Goal: Task Accomplishment & Management: Use online tool/utility

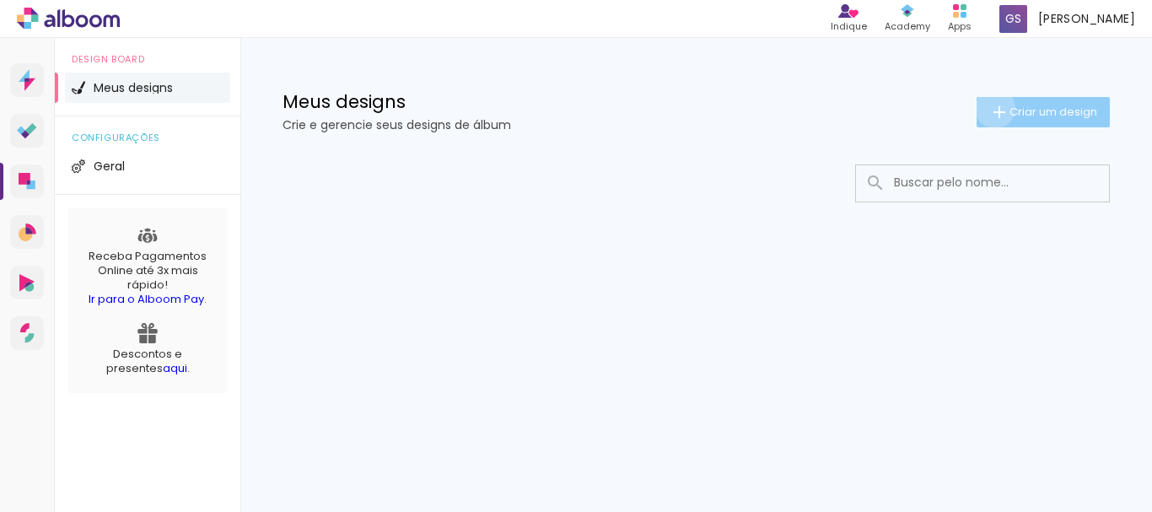
click at [992, 108] on iron-icon at bounding box center [999, 112] width 20 height 20
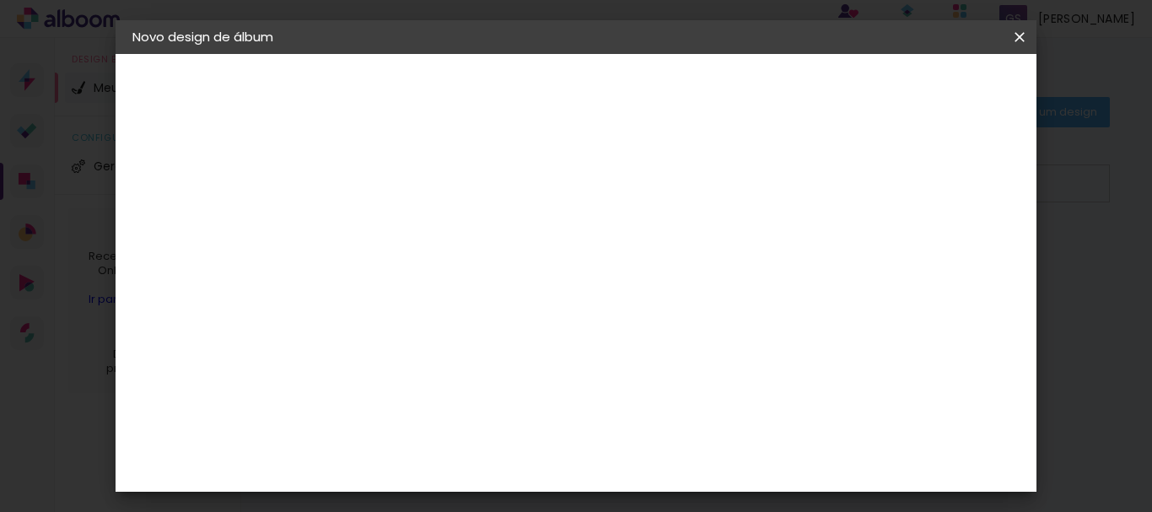
click at [408, 213] on input at bounding box center [408, 226] width 0 height 26
type input "k"
click at [408, 228] on input "Kaleb- acompanhamento" at bounding box center [408, 226] width 0 height 26
type input "Kaleb - acompanhamento"
type paper-input "Kaleb - acompanhamento"
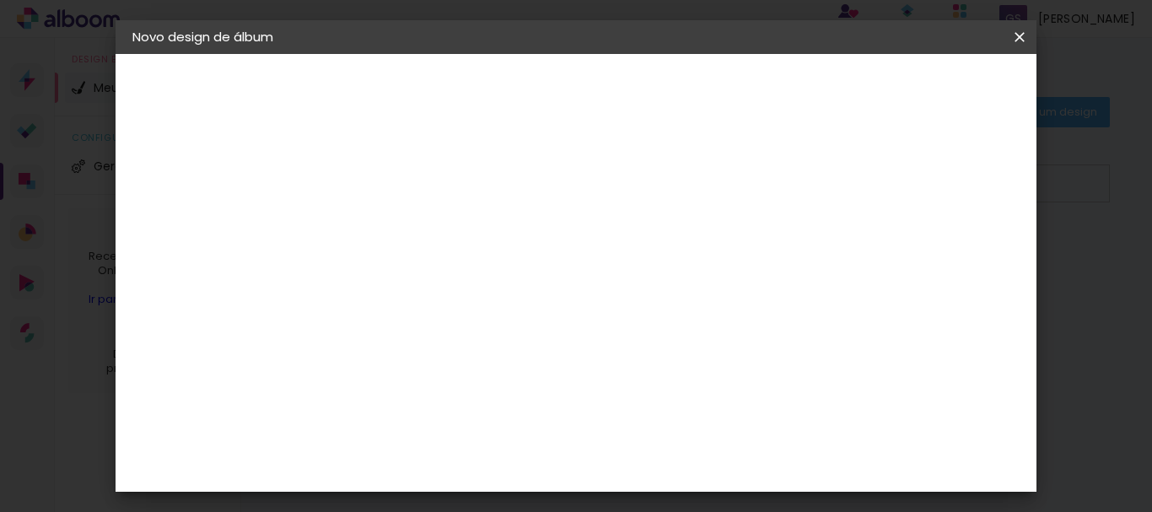
click at [0, 0] on slot "Avançar" at bounding box center [0, 0] width 0 height 0
click at [542, 261] on paper-item "Ágata" at bounding box center [451, 274] width 182 height 37
click at [0, 0] on slot "Tamanho Livre" at bounding box center [0, 0] width 0 height 0
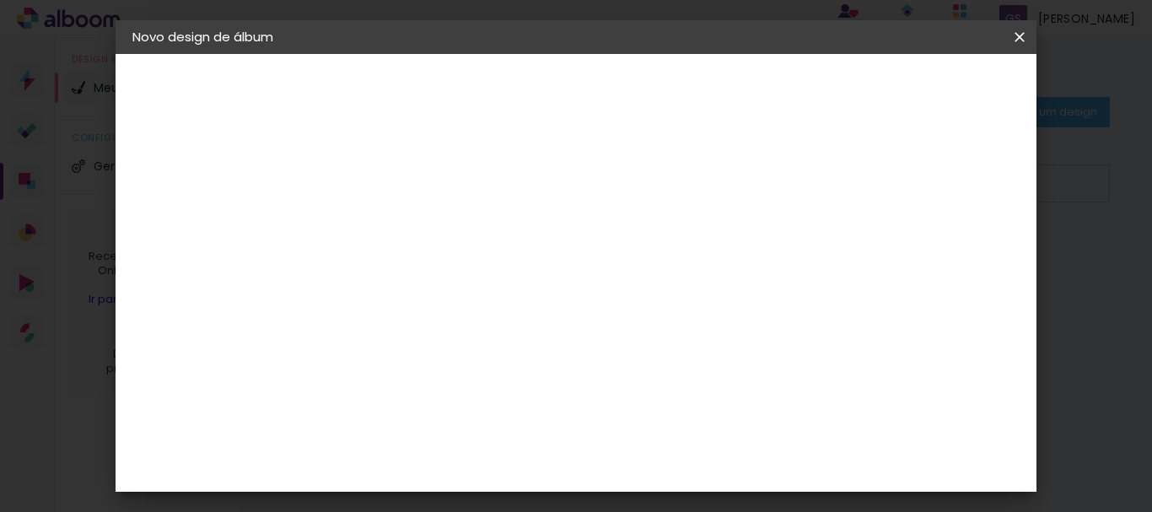
drag, startPoint x: 613, startPoint y: 398, endPoint x: 611, endPoint y: 409, distance: 11.3
click at [542, 422] on div "A" at bounding box center [451, 414] width 182 height 22
click at [542, 430] on paper-item "Ágata" at bounding box center [451, 443] width 182 height 37
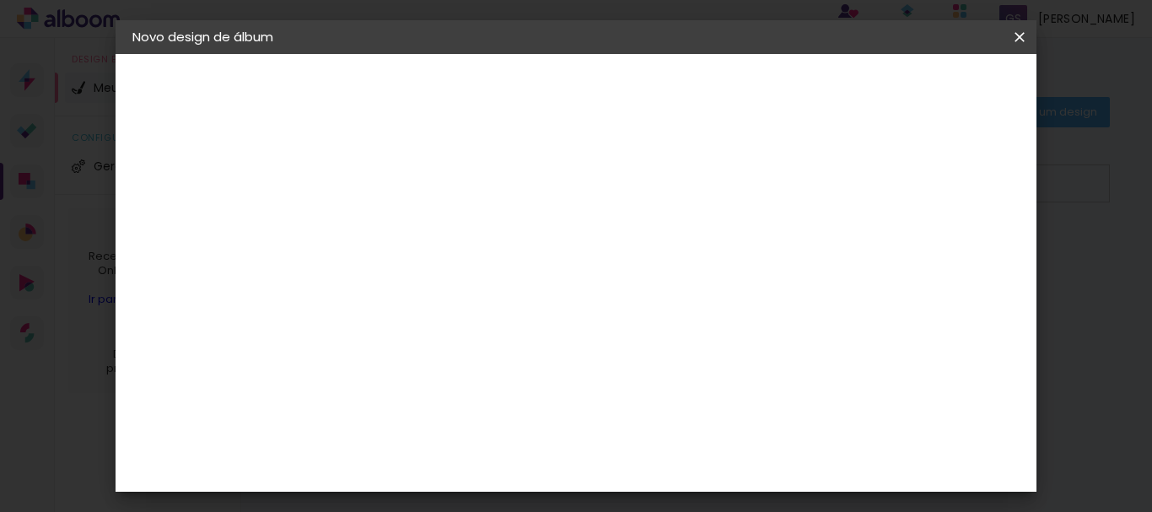
click at [0, 0] on slot "Avançar" at bounding box center [0, 0] width 0 height 0
click at [474, 285] on input "text" at bounding box center [441, 294] width 66 height 26
click at [639, 280] on paper-item "Luxo" at bounding box center [685, 280] width 337 height 34
type input "Luxo"
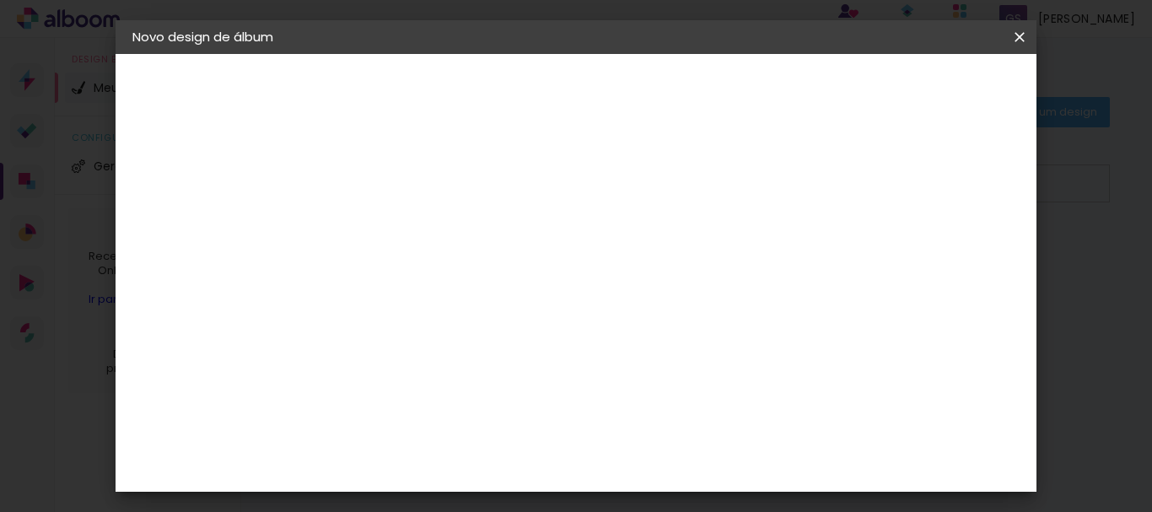
click at [522, 377] on span "15 × 21" at bounding box center [483, 399] width 78 height 45
click at [0, 0] on slot "Avançar" at bounding box center [0, 0] width 0 height 0
click at [607, 89] on span "Iniciar design" at bounding box center [588, 96] width 39 height 24
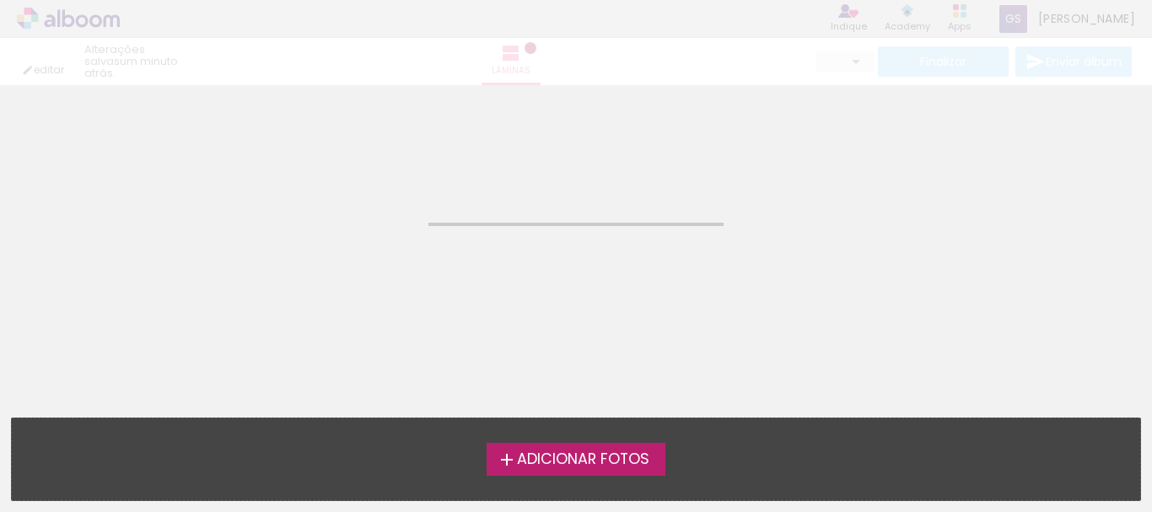
click at [619, 460] on span "Adicionar Fotos" at bounding box center [583, 459] width 132 height 15
click at [0, 0] on input "file" at bounding box center [0, 0] width 0 height 0
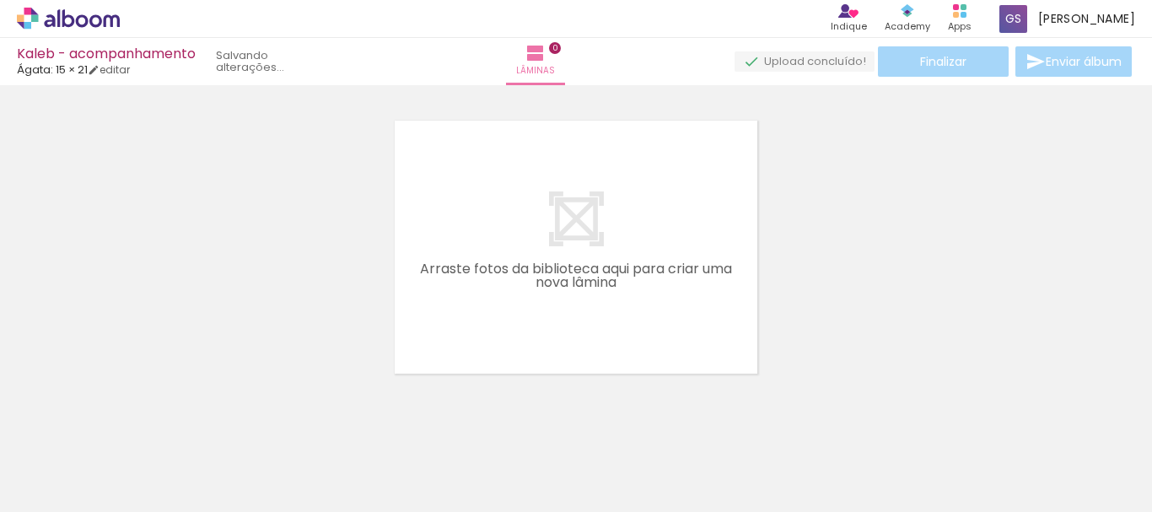
scroll to position [22, 0]
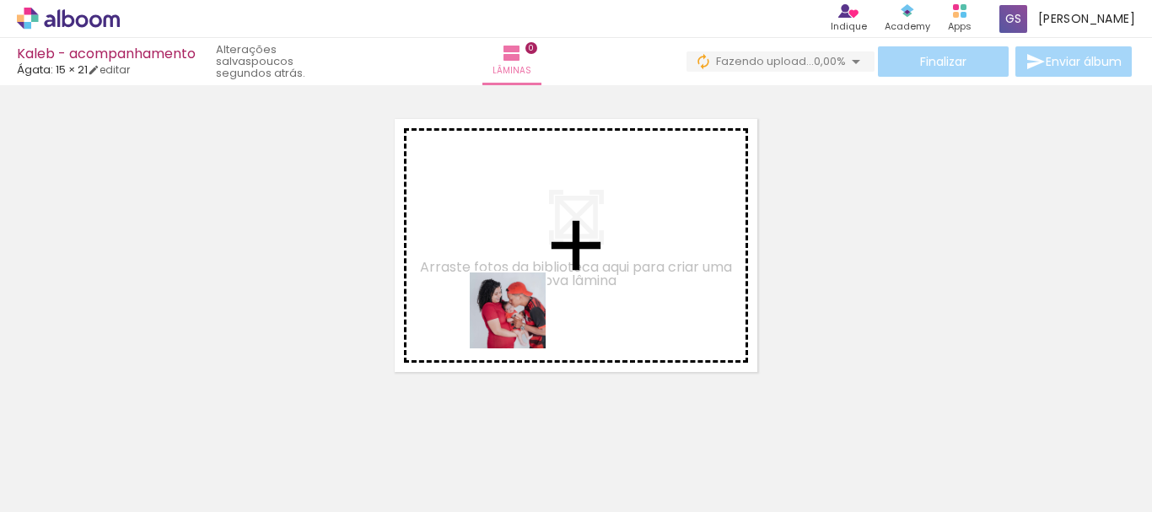
drag, startPoint x: 204, startPoint y: 469, endPoint x: 520, endPoint y: 323, distance: 348.3
click at [520, 323] on quentale-workspace at bounding box center [576, 256] width 1152 height 512
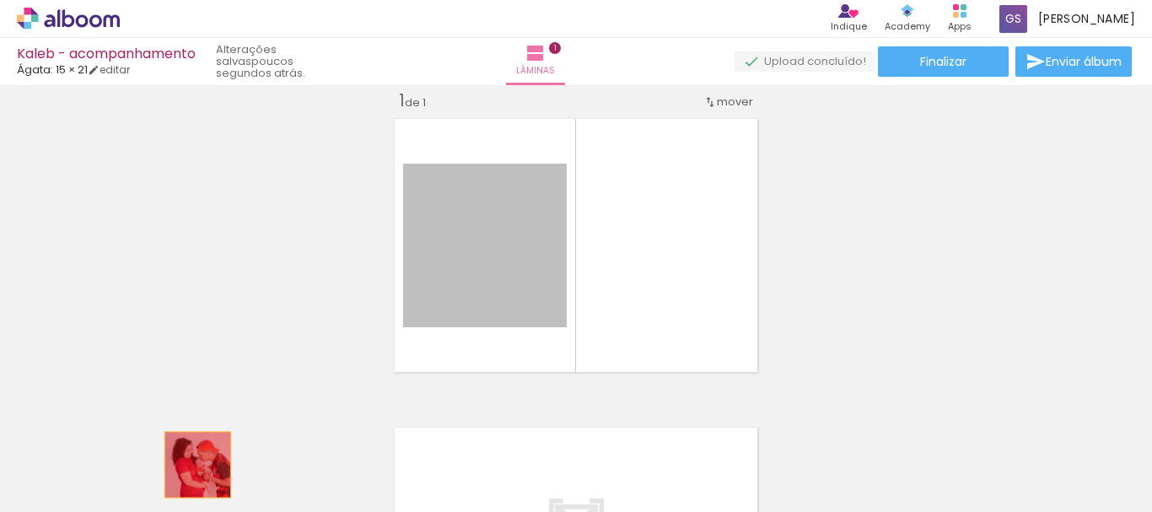
drag, startPoint x: 511, startPoint y: 277, endPoint x: 191, endPoint y: 465, distance: 370.9
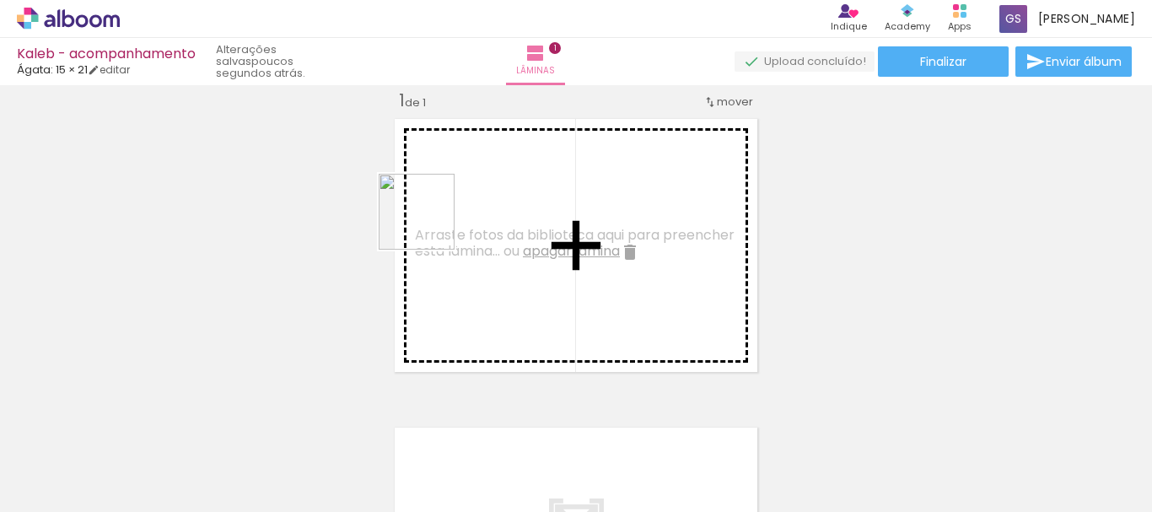
drag, startPoint x: 267, startPoint y: 472, endPoint x: 429, endPoint y: 224, distance: 295.9
click at [429, 224] on quentale-workspace at bounding box center [576, 256] width 1152 height 512
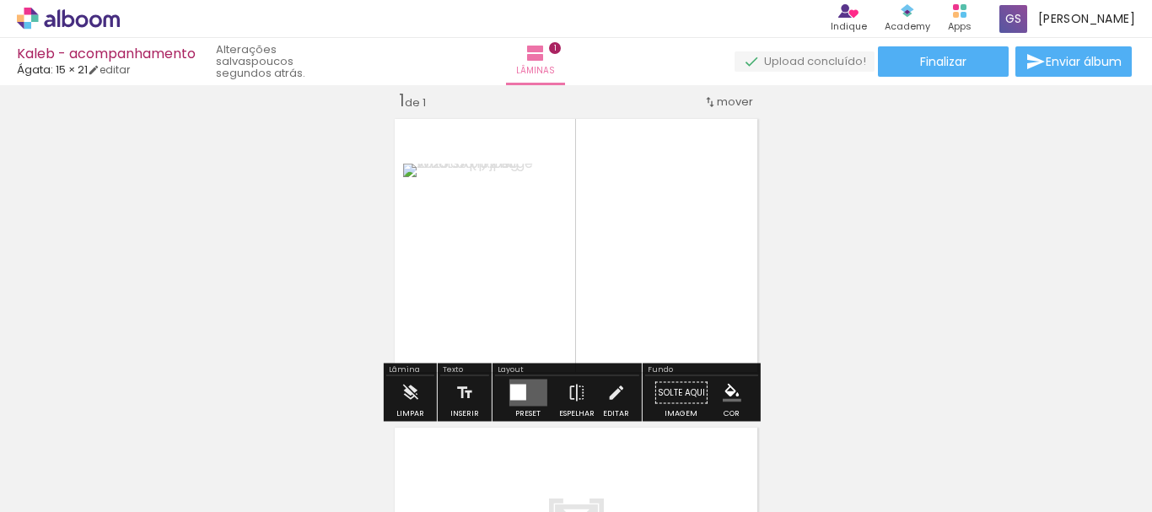
click at [503, 251] on quentale-photo at bounding box center [485, 246] width 164 height 164
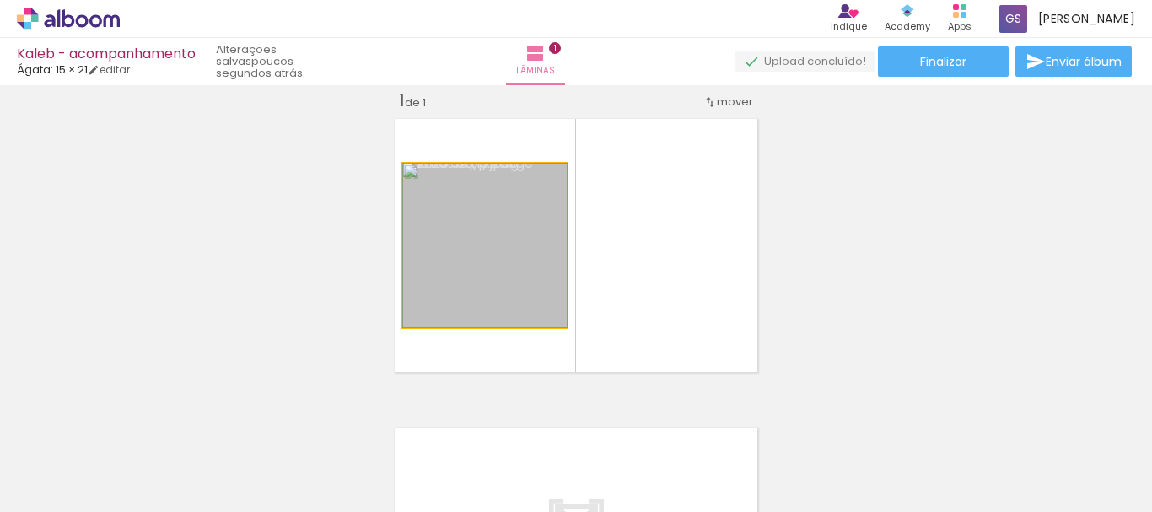
drag, startPoint x: 483, startPoint y: 252, endPoint x: 484, endPoint y: 209, distance: 43.0
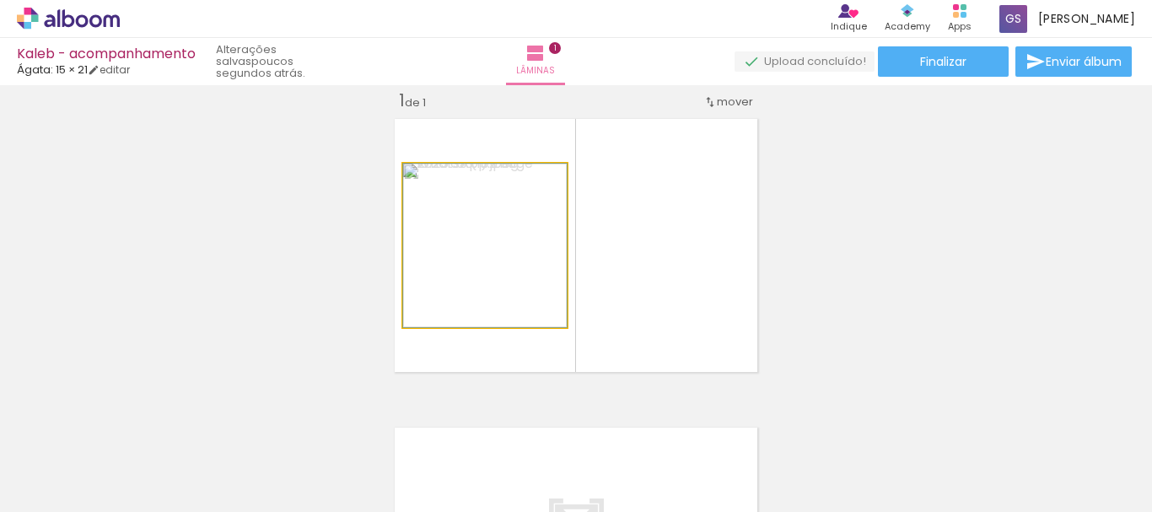
click at [403, 254] on quentale-photo at bounding box center [485, 246] width 164 height 164
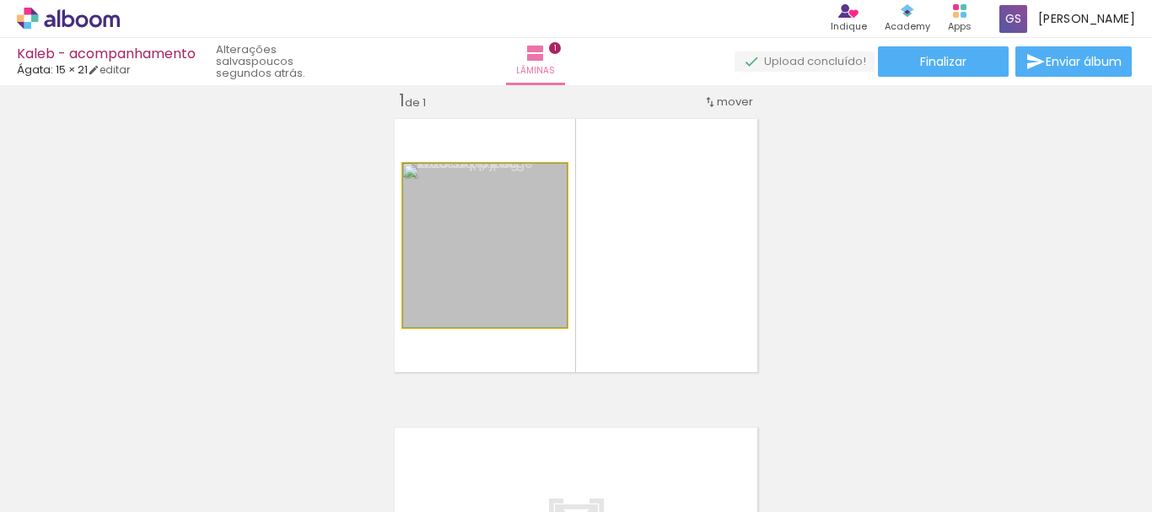
drag, startPoint x: 400, startPoint y: 254, endPoint x: 424, endPoint y: 257, distance: 24.7
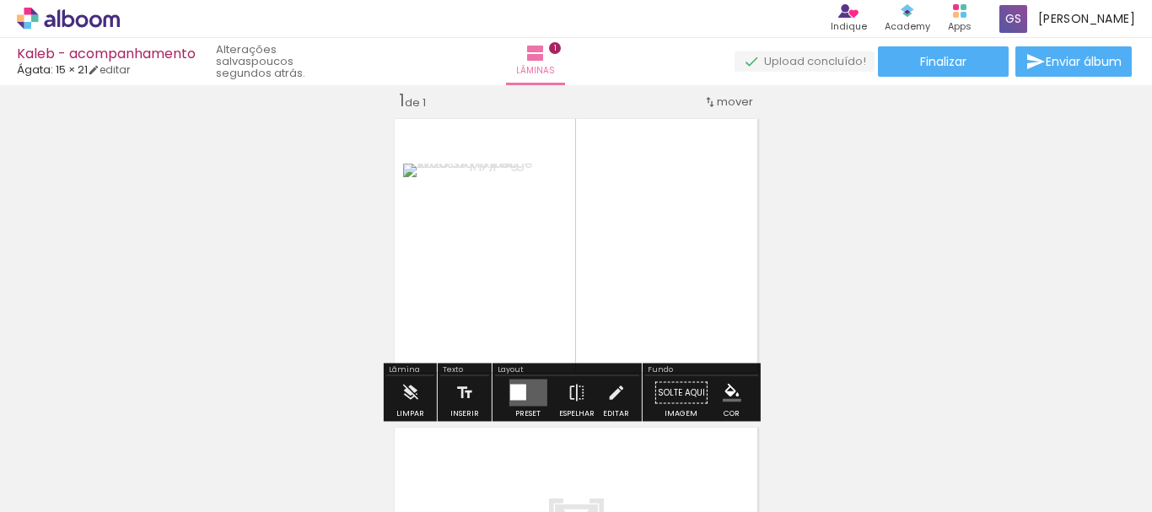
click at [641, 246] on quentale-layouter at bounding box center [576, 245] width 376 height 267
click at [522, 393] on quentale-layouter at bounding box center [528, 393] width 38 height 27
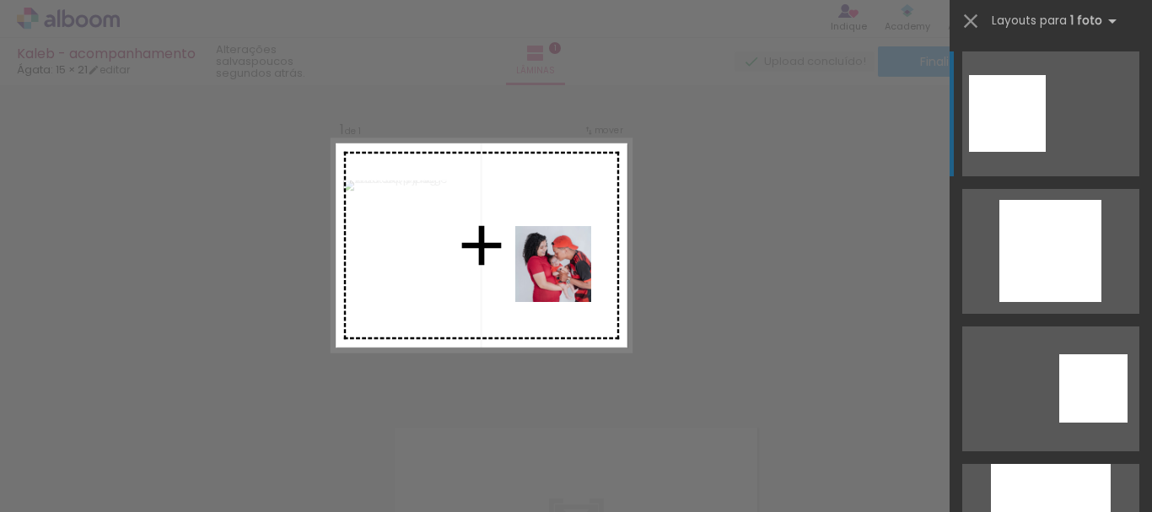
drag, startPoint x: 229, startPoint y: 466, endPoint x: 566, endPoint y: 276, distance: 387.5
click at [566, 276] on quentale-workspace at bounding box center [576, 256] width 1152 height 512
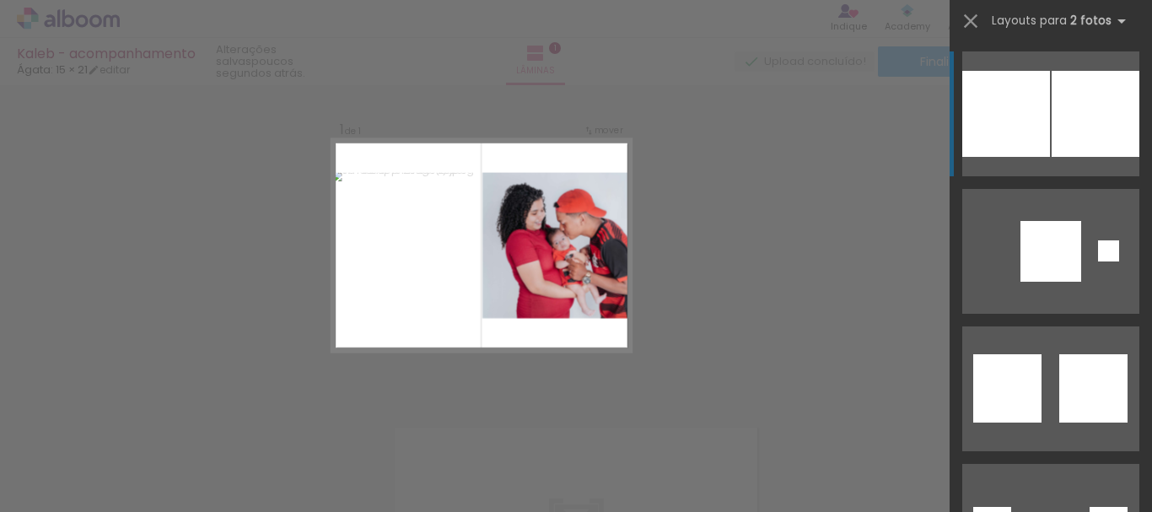
click at [697, 360] on div "Confirmar Cancelar" at bounding box center [576, 392] width 1152 height 658
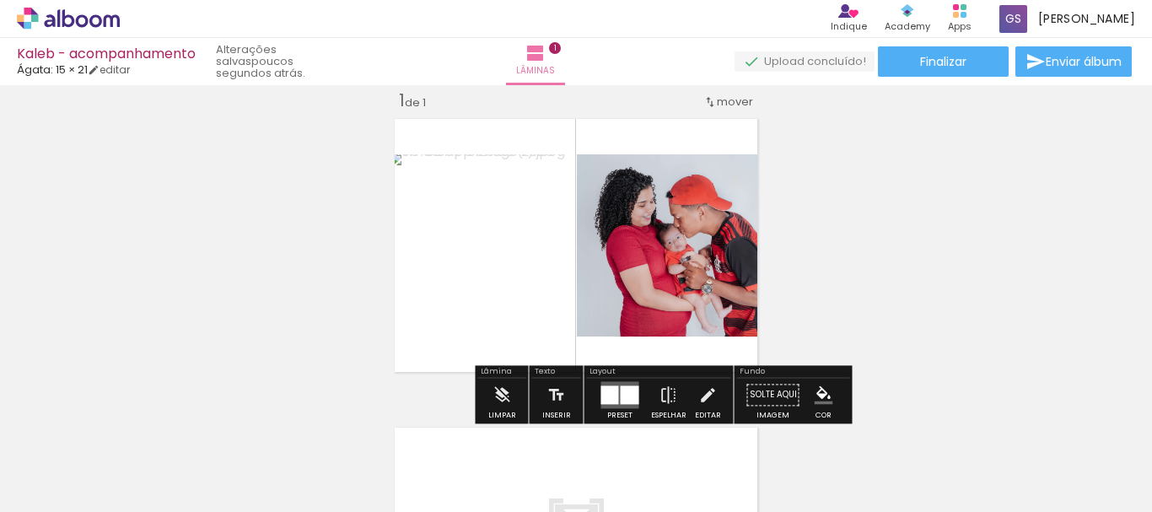
click at [655, 322] on quentale-photo at bounding box center [670, 245] width 187 height 182
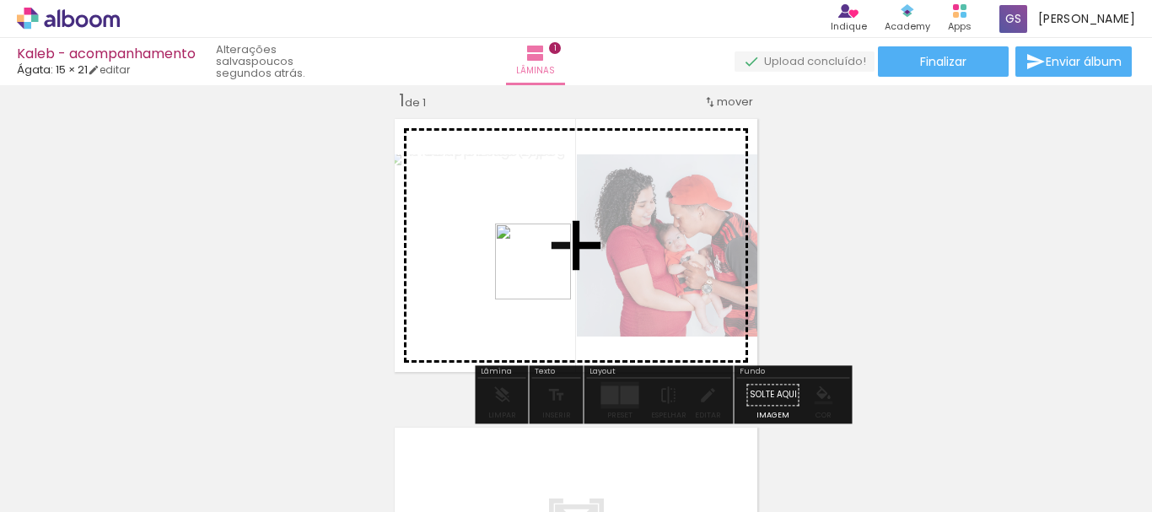
drag, startPoint x: 364, startPoint y: 471, endPoint x: 546, endPoint y: 274, distance: 267.4
click at [546, 274] on quentale-workspace at bounding box center [576, 256] width 1152 height 512
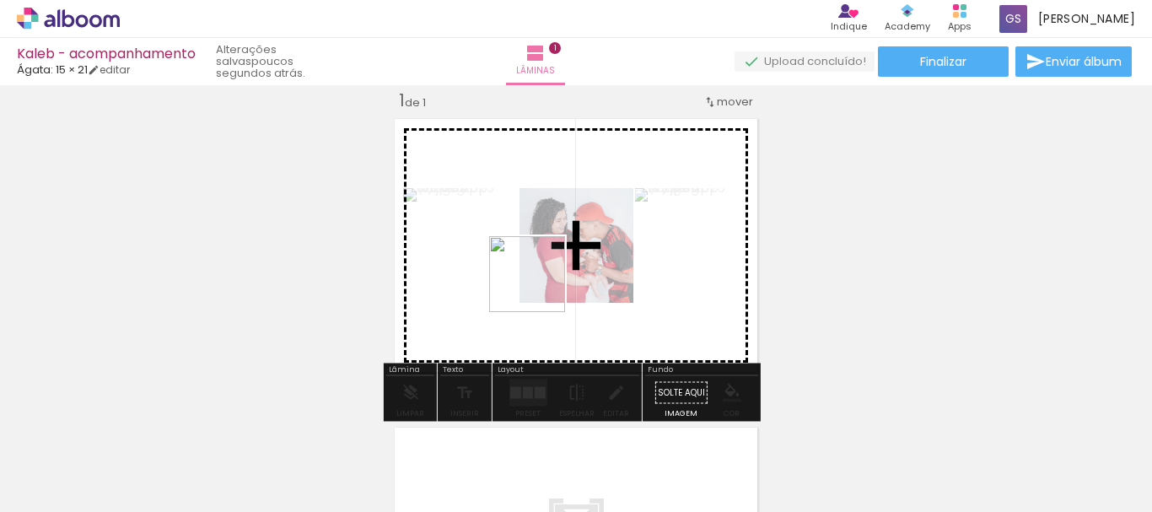
drag, startPoint x: 458, startPoint y: 478, endPoint x: 540, endPoint y: 287, distance: 208.2
click at [540, 287] on quentale-workspace at bounding box center [576, 256] width 1152 height 512
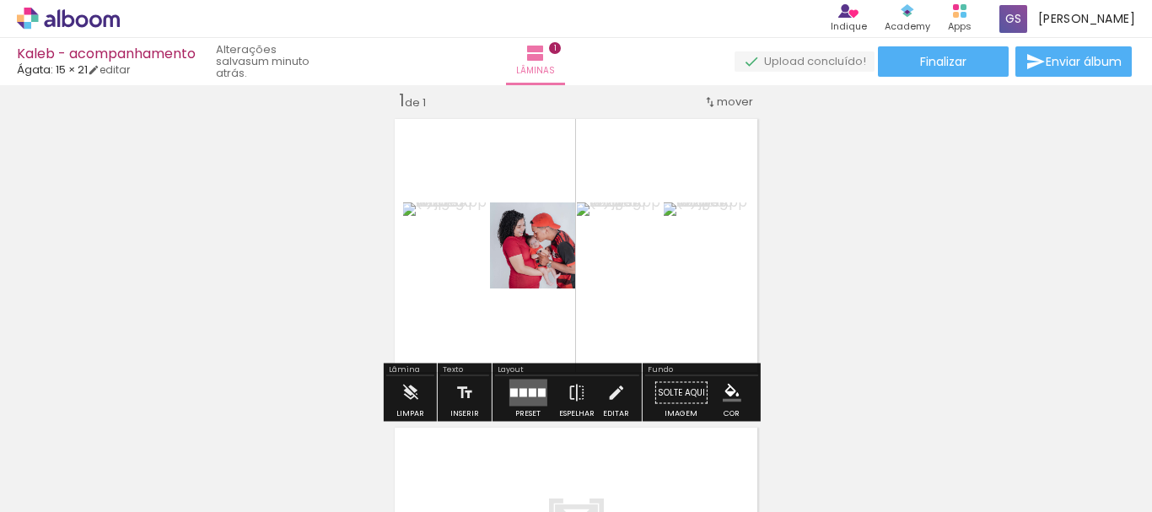
click at [671, 331] on quentale-layouter at bounding box center [576, 245] width 376 height 267
click at [528, 396] on div at bounding box center [532, 393] width 8 height 8
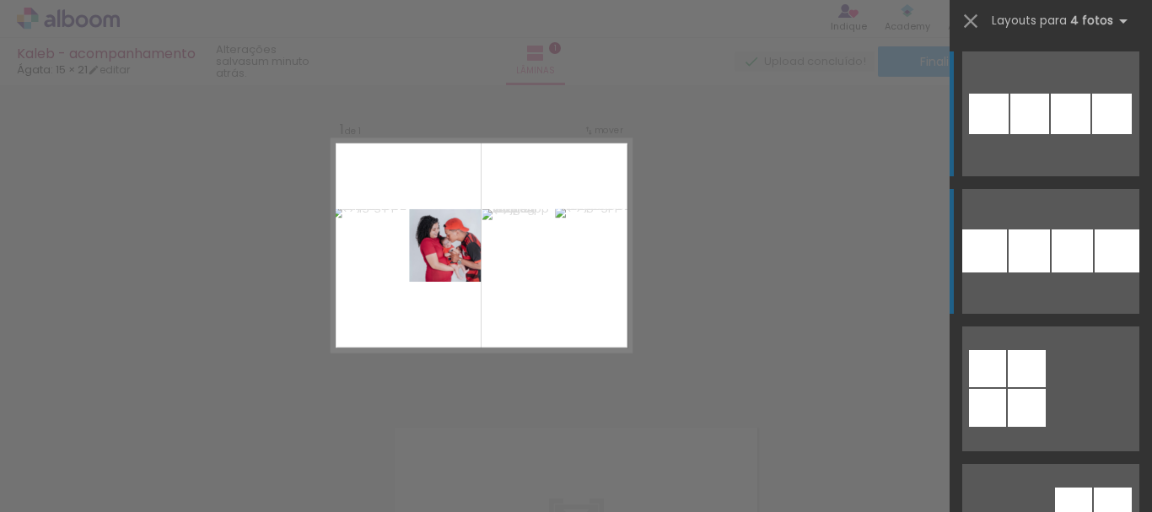
click at [1015, 176] on quentale-layouter at bounding box center [1050, 113] width 177 height 125
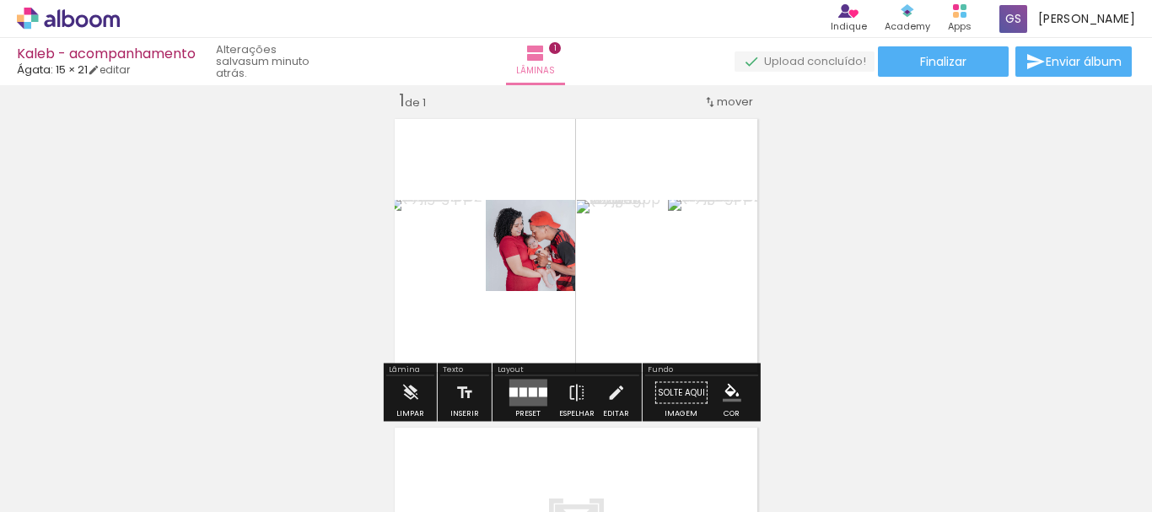
click at [531, 393] on div at bounding box center [532, 392] width 8 height 9
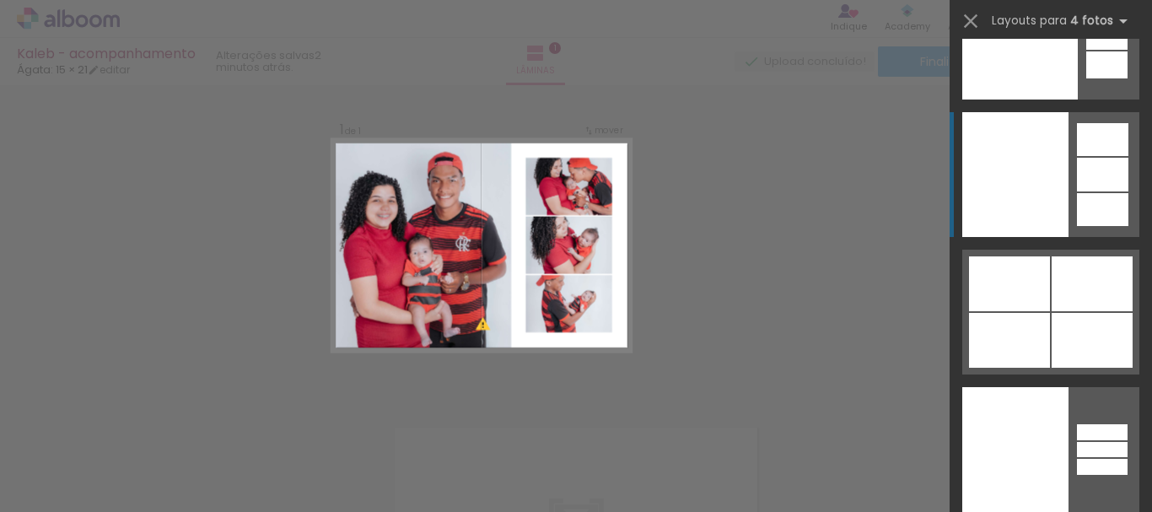
scroll to position [50726, 0]
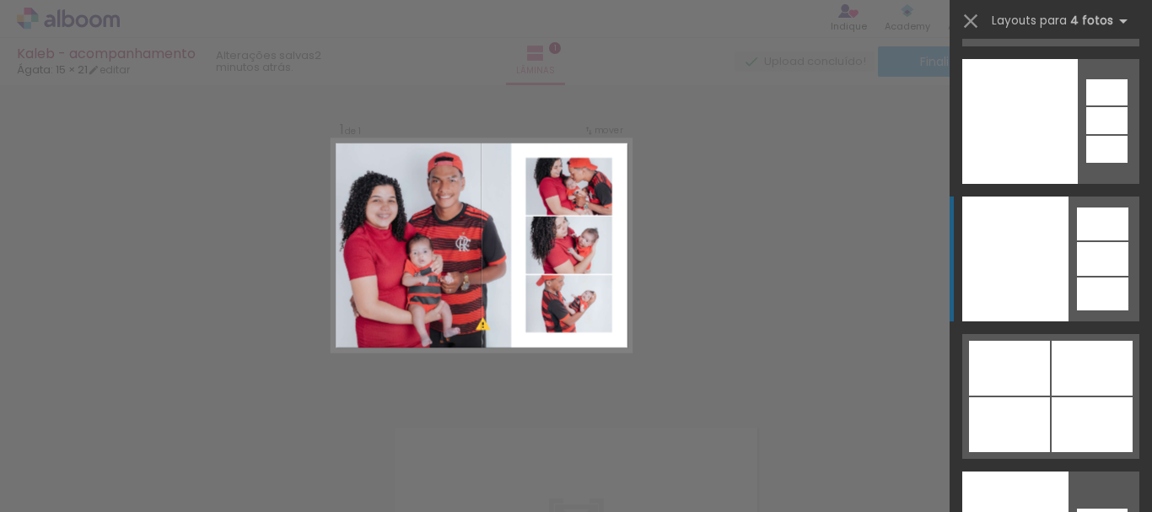
click at [1060, 246] on div at bounding box center [1015, 259] width 106 height 125
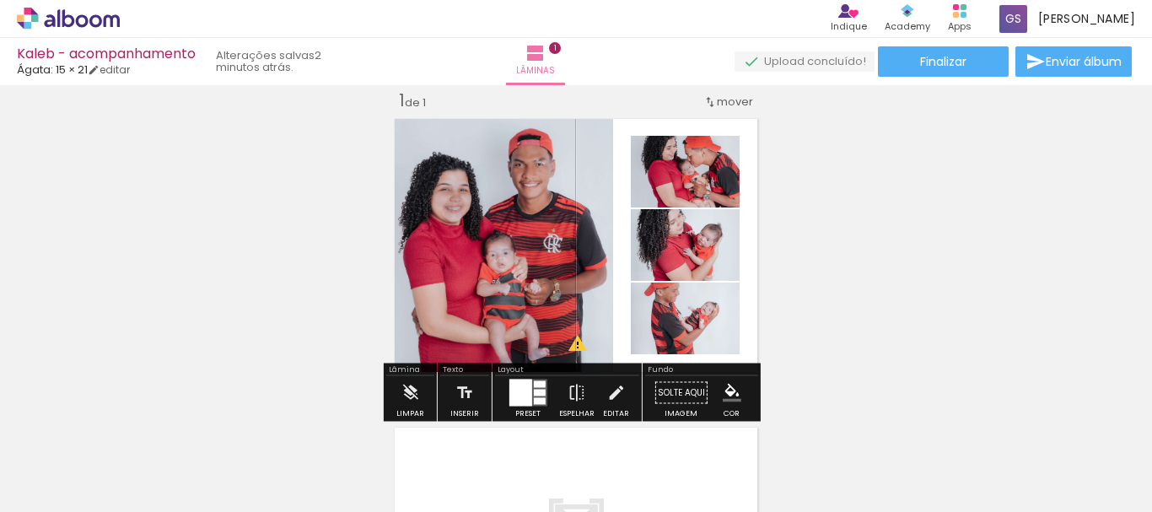
click at [696, 328] on quentale-photo at bounding box center [685, 319] width 109 height 72
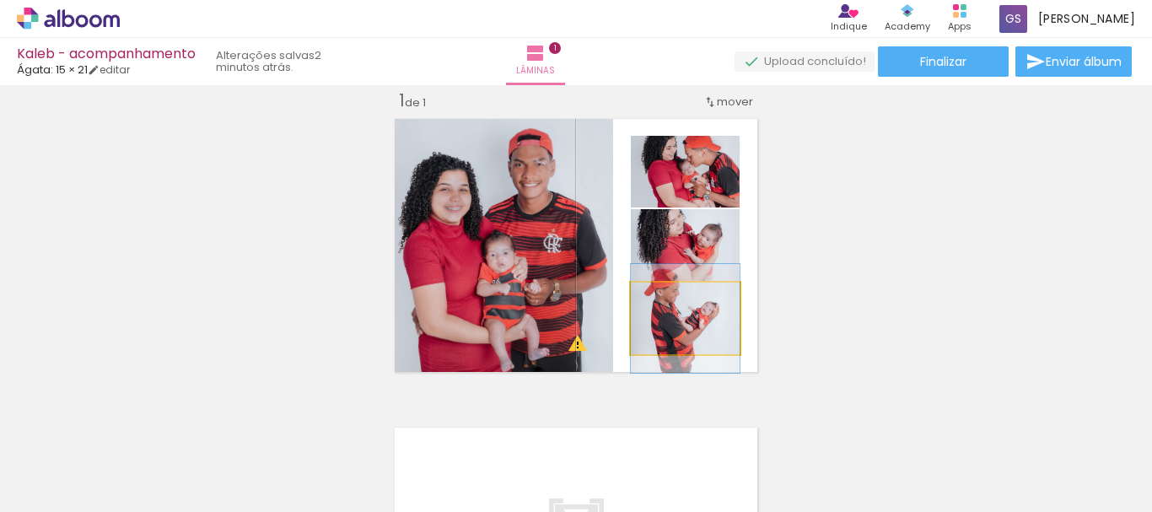
drag, startPoint x: 660, startPoint y: 299, endPoint x: 640, endPoint y: 310, distance: 21.9
type paper-slider "100"
click at [640, 310] on div at bounding box center [684, 300] width 97 height 25
drag, startPoint x: 708, startPoint y: 340, endPoint x: 707, endPoint y: 353, distance: 13.5
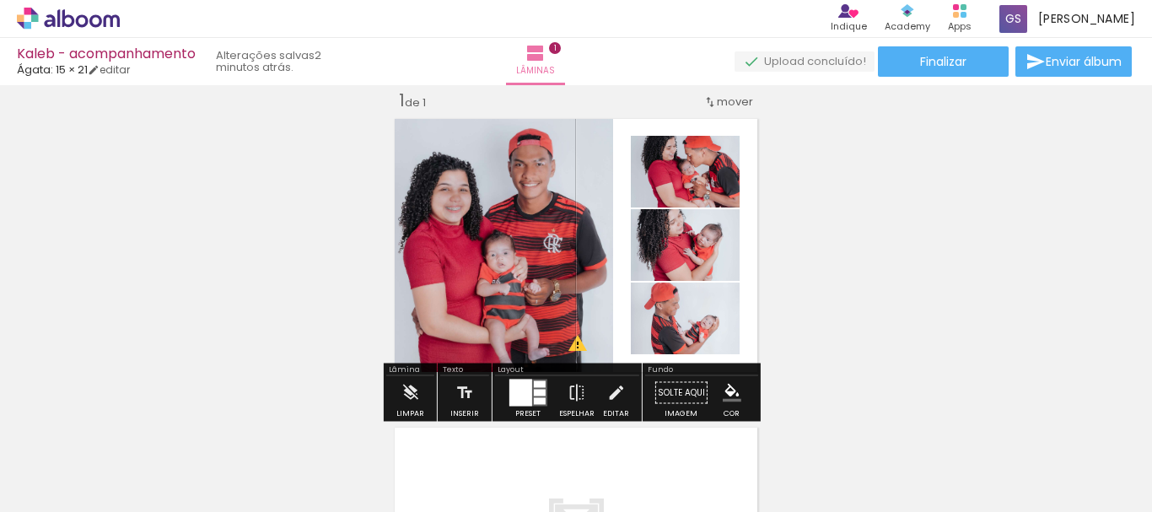
click at [842, 323] on div "Inserir lâmina 1 de 1 O Designbox precisará aumentar a sua imagem em 160% para …" at bounding box center [576, 378] width 1152 height 618
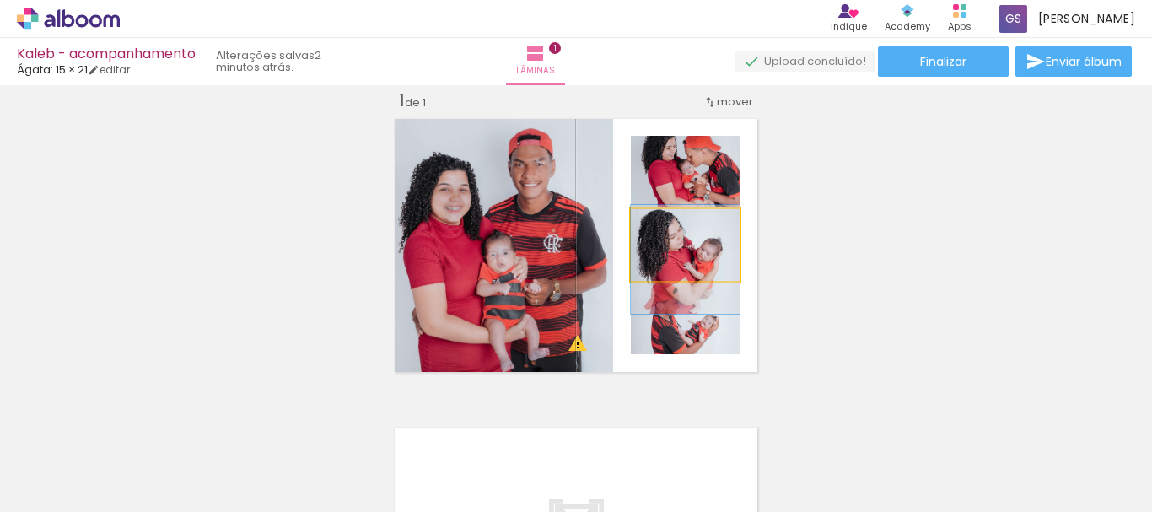
drag, startPoint x: 713, startPoint y: 246, endPoint x: 713, endPoint y: 261, distance: 14.3
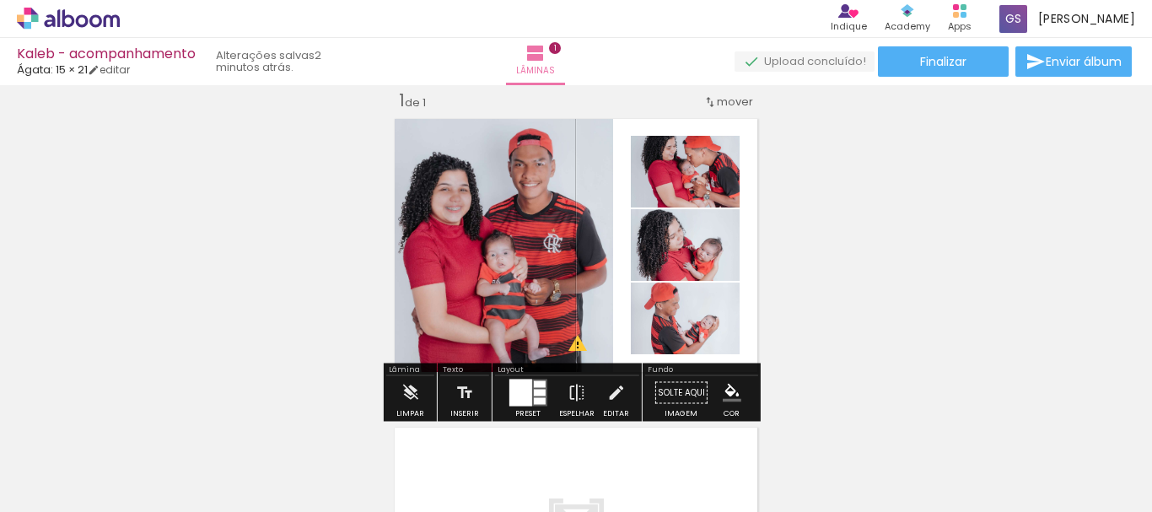
click at [838, 224] on div "Inserir lâmina 1 de 1 O Designbox precisará aumentar a sua imagem em 160% para …" at bounding box center [576, 378] width 1152 height 618
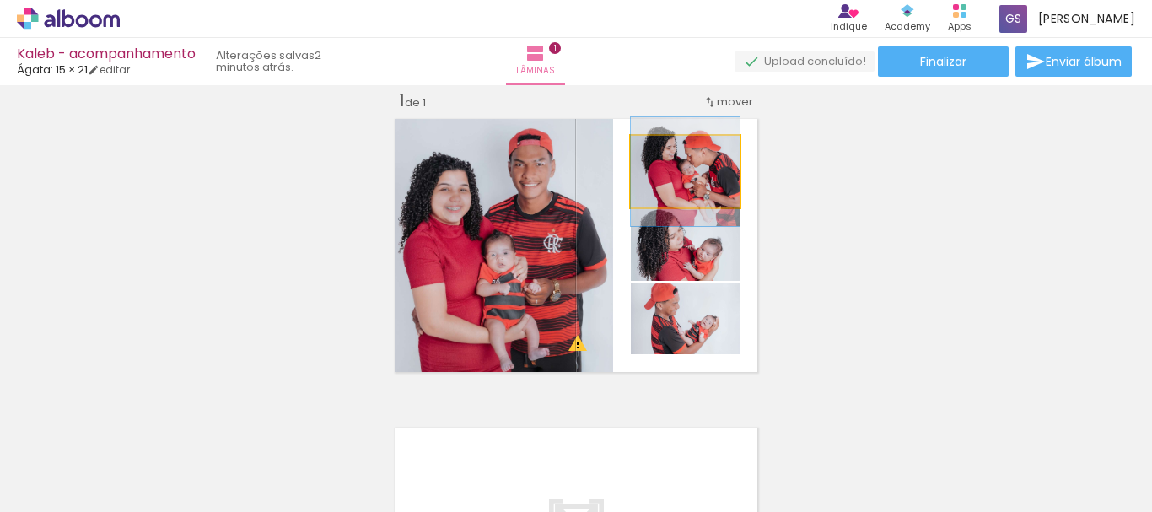
drag, startPoint x: 687, startPoint y: 164, endPoint x: 629, endPoint y: 164, distance: 57.4
type paper-slider "100"
click at [636, 164] on div at bounding box center [684, 153] width 97 height 25
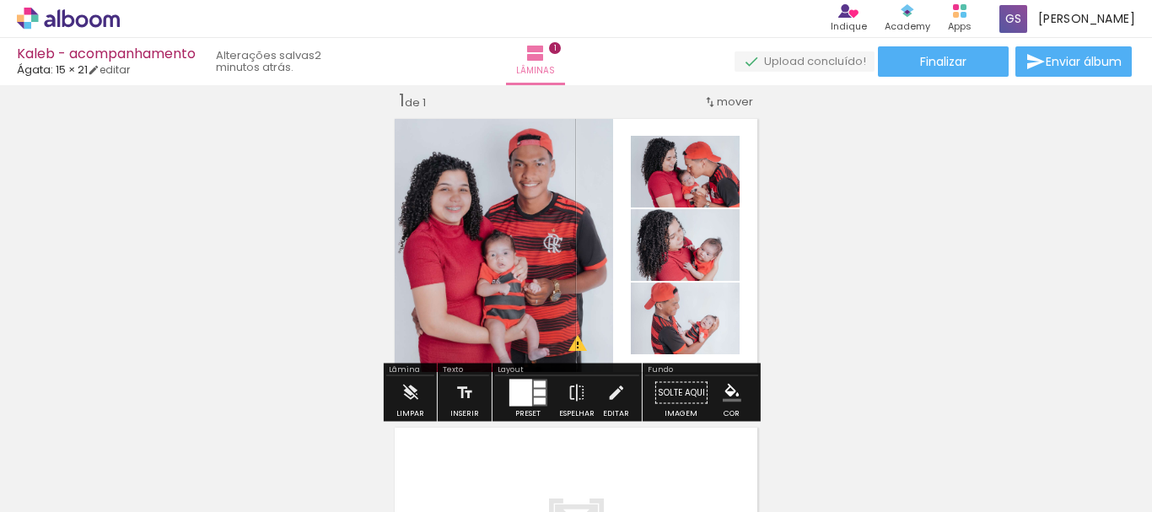
click at [806, 195] on div "Inserir lâmina 1 de 1 O Designbox precisará aumentar a sua imagem em 160% para …" at bounding box center [576, 378] width 1152 height 618
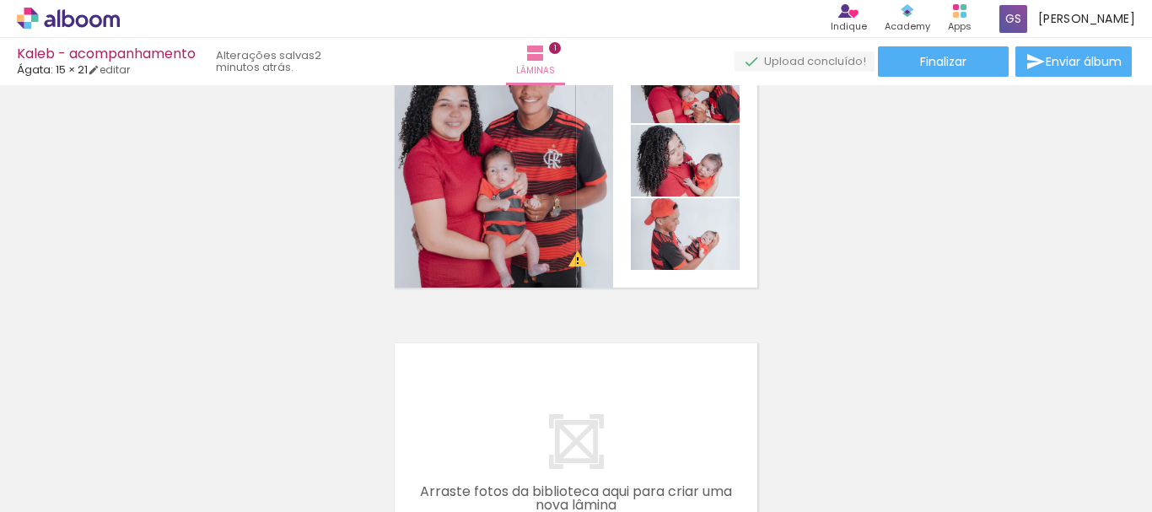
scroll to position [22, 0]
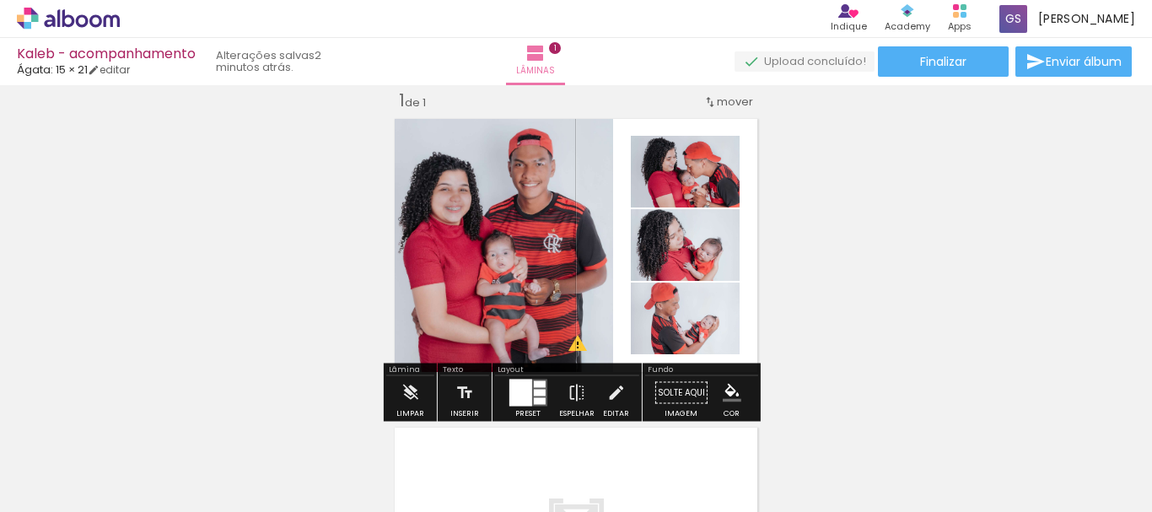
click at [586, 188] on quentale-photo at bounding box center [500, 245] width 225 height 267
click at [649, 202] on quentale-photo at bounding box center [685, 172] width 109 height 72
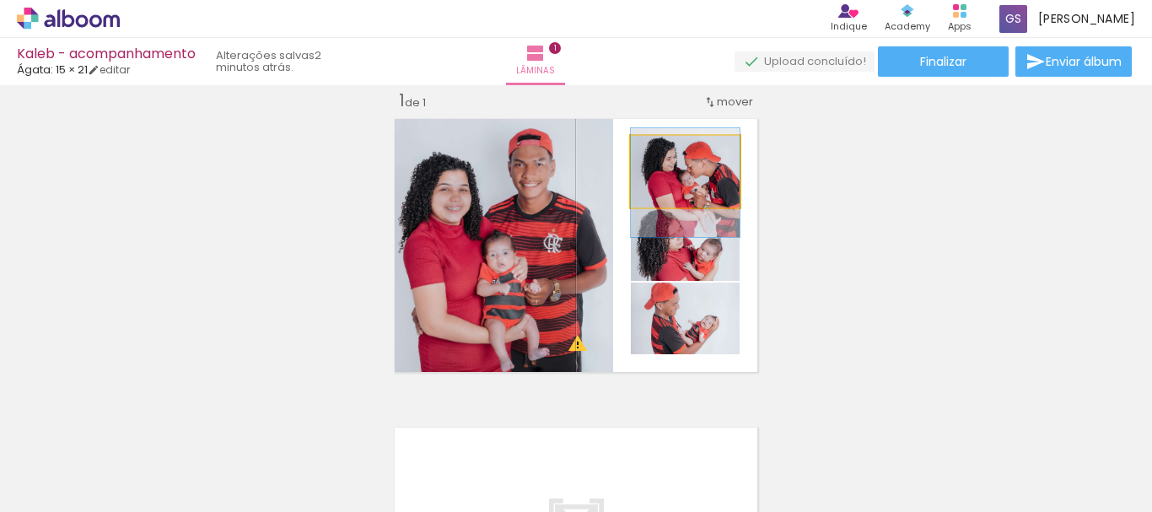
click at [665, 202] on quentale-photo at bounding box center [685, 172] width 109 height 72
click at [621, 143] on quentale-layouter at bounding box center [576, 245] width 376 height 267
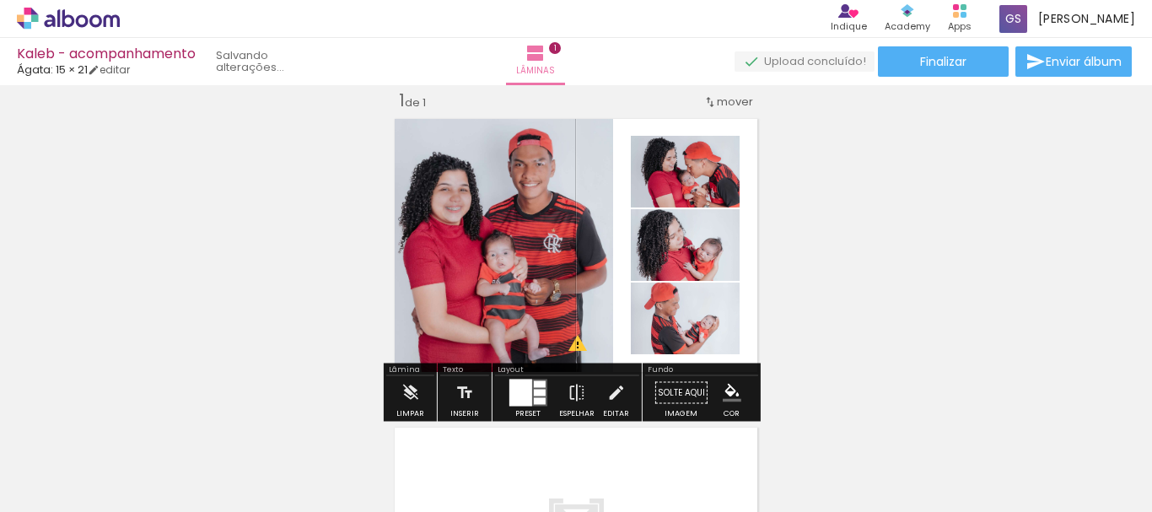
click at [800, 159] on div "Inserir lâmina 1 de 1 O Designbox precisará aumentar a sua imagem em 160% para …" at bounding box center [576, 378] width 1152 height 618
click at [843, 182] on div "Inserir lâmina 1 de 1 O Designbox precisará aumentar a sua imagem em 160% para …" at bounding box center [576, 378] width 1152 height 618
drag, startPoint x: 520, startPoint y: 392, endPoint x: 546, endPoint y: 389, distance: 25.5
click at [520, 393] on div at bounding box center [520, 393] width 23 height 27
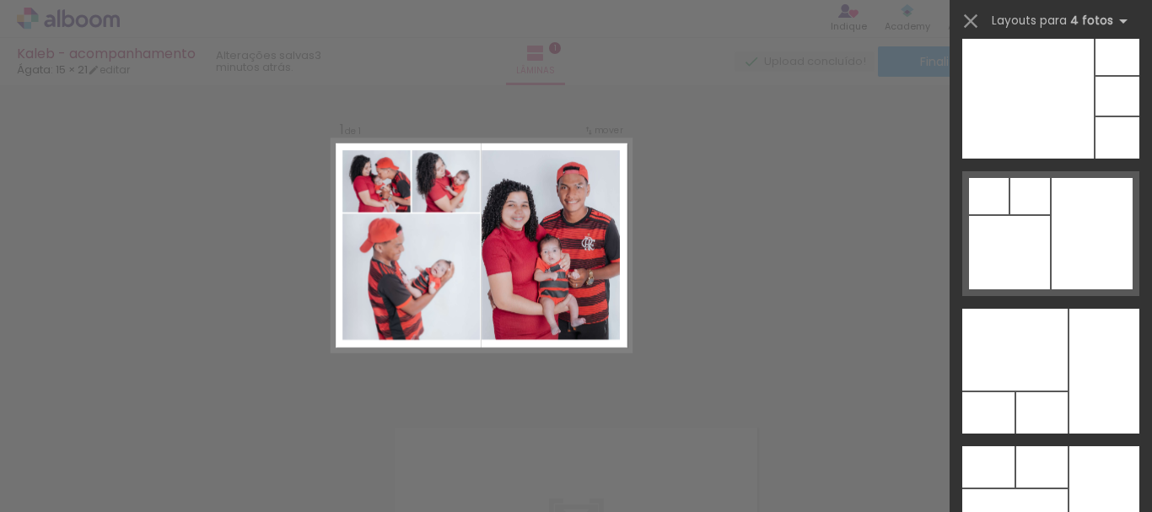
scroll to position [49123, 0]
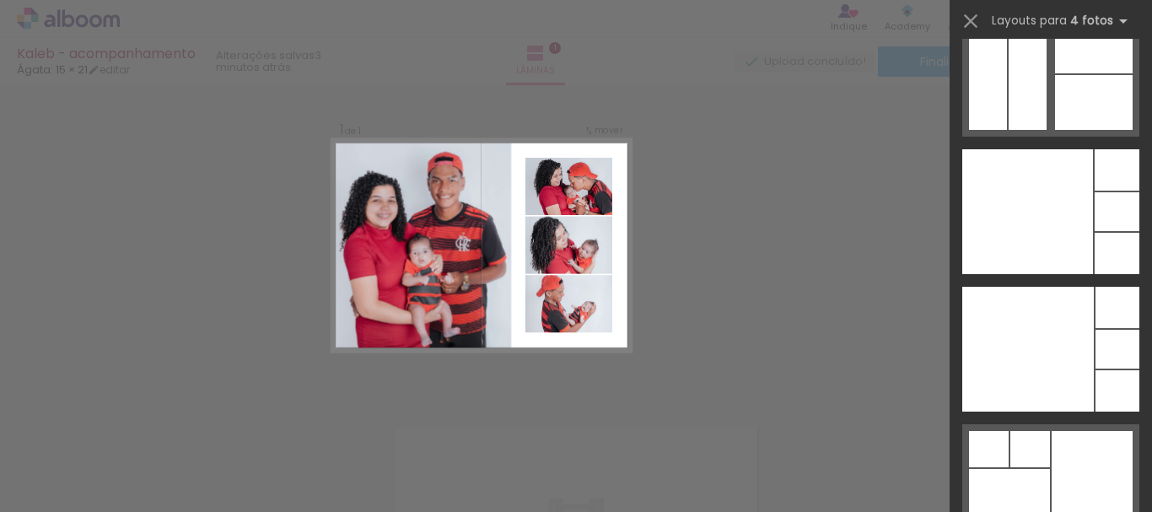
click at [826, 222] on div "Confirmar Cancelar" at bounding box center [576, 392] width 1152 height 658
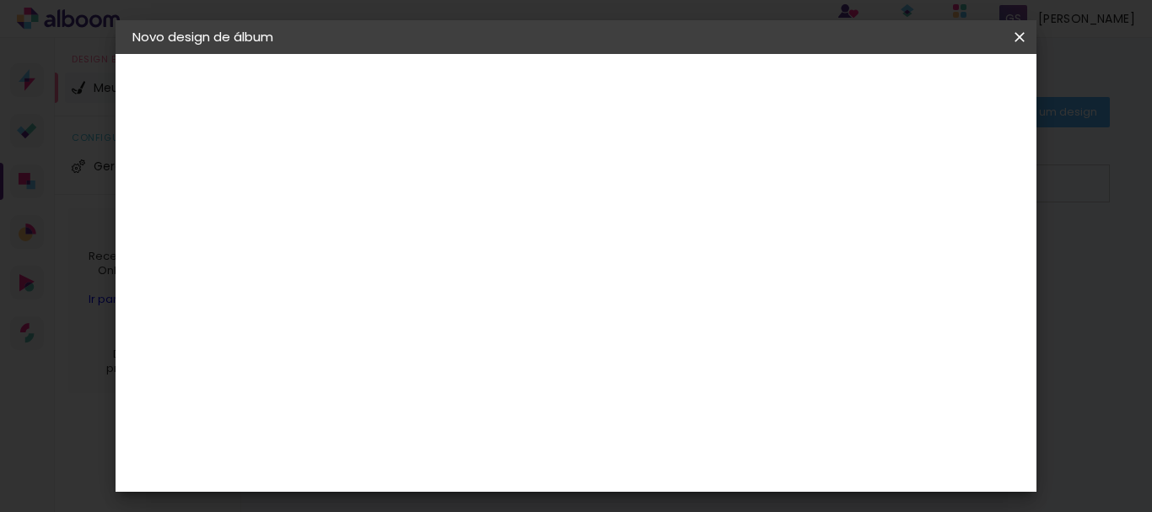
click at [0, 0] on slot "Voltar" at bounding box center [0, 0] width 0 height 0
